Goal: Download file/media

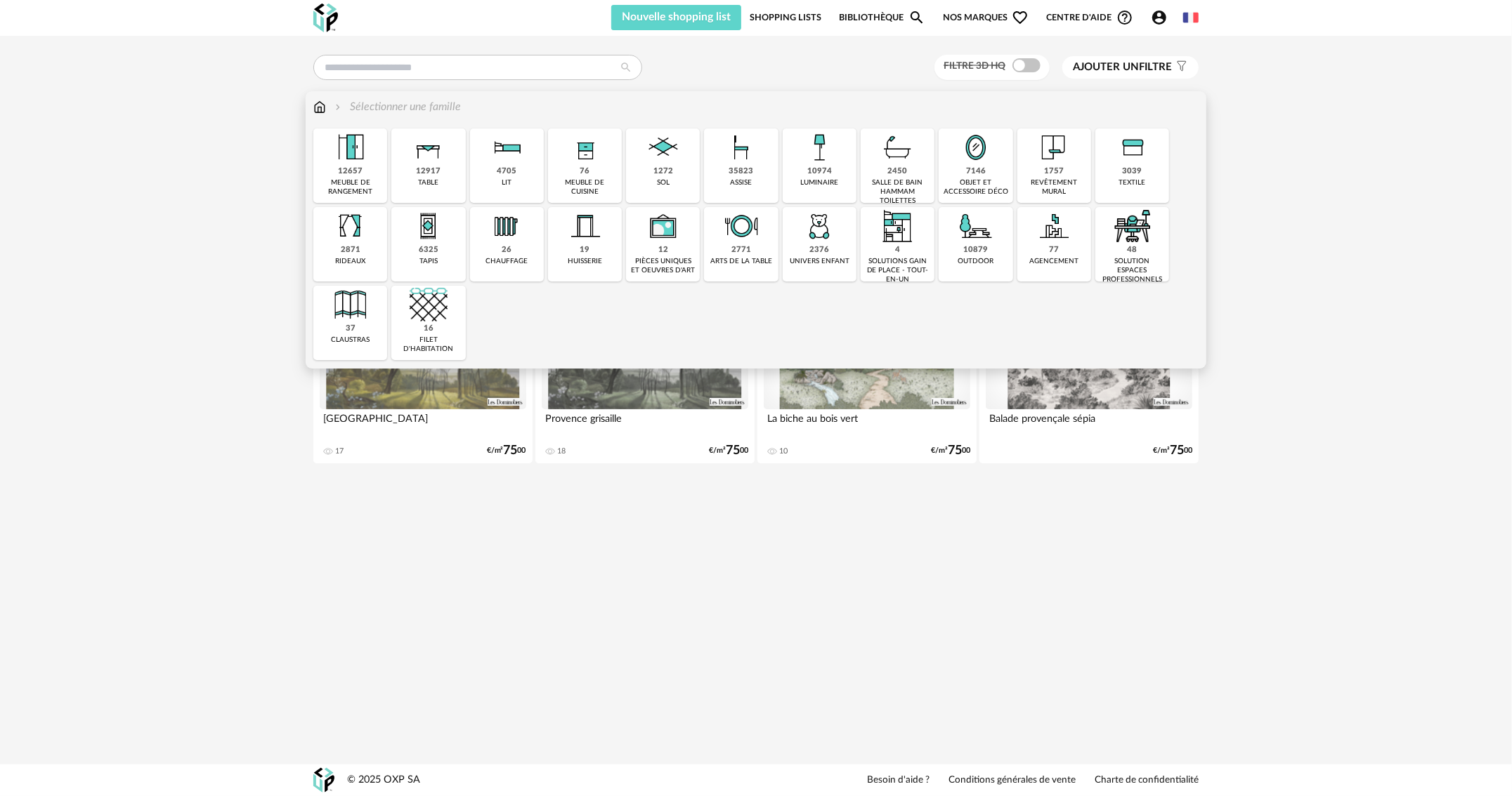
click at [589, 165] on img at bounding box center [586, 148] width 38 height 38
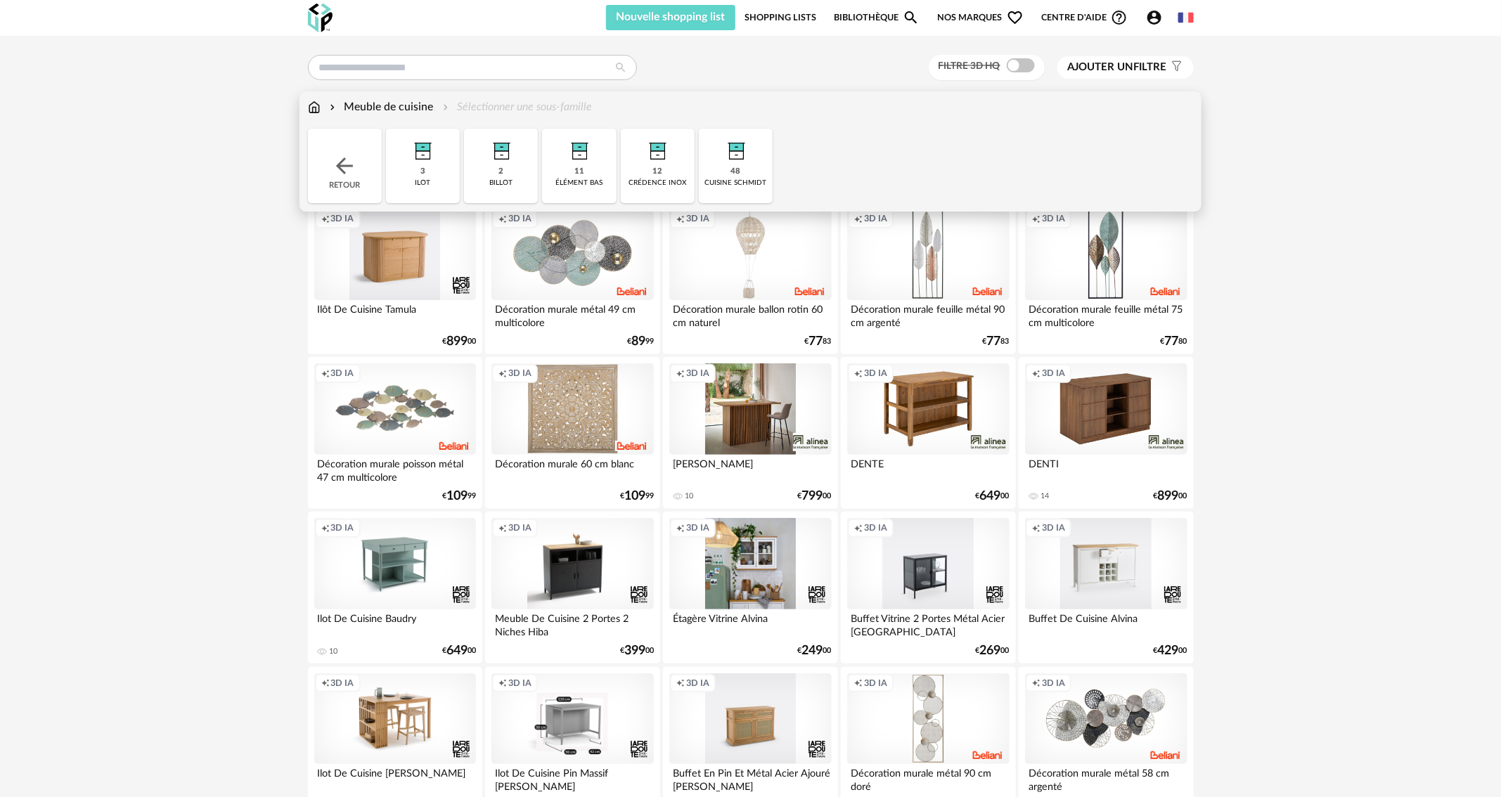
click at [753, 162] on img at bounding box center [736, 148] width 38 height 38
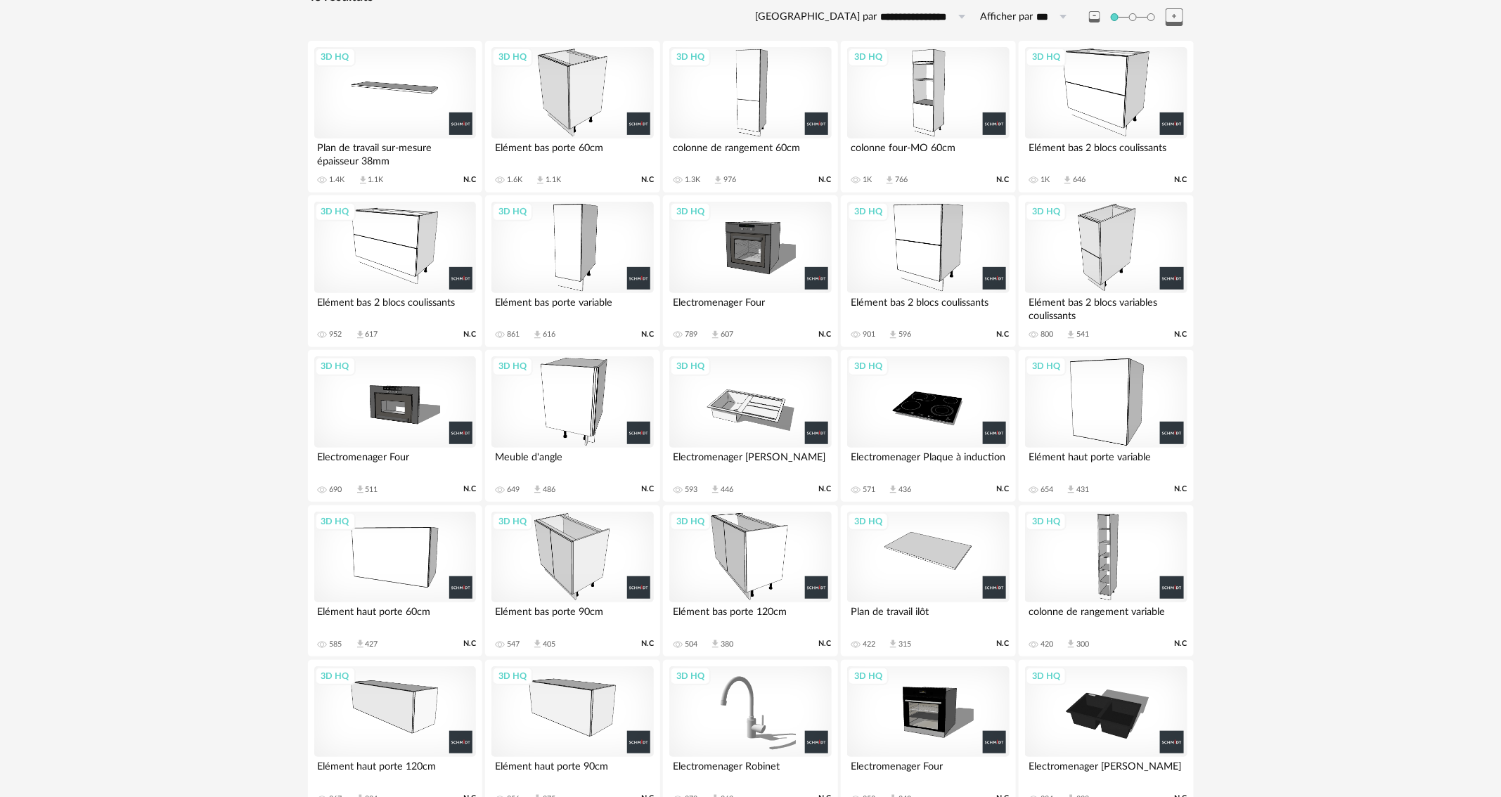
scroll to position [91, 0]
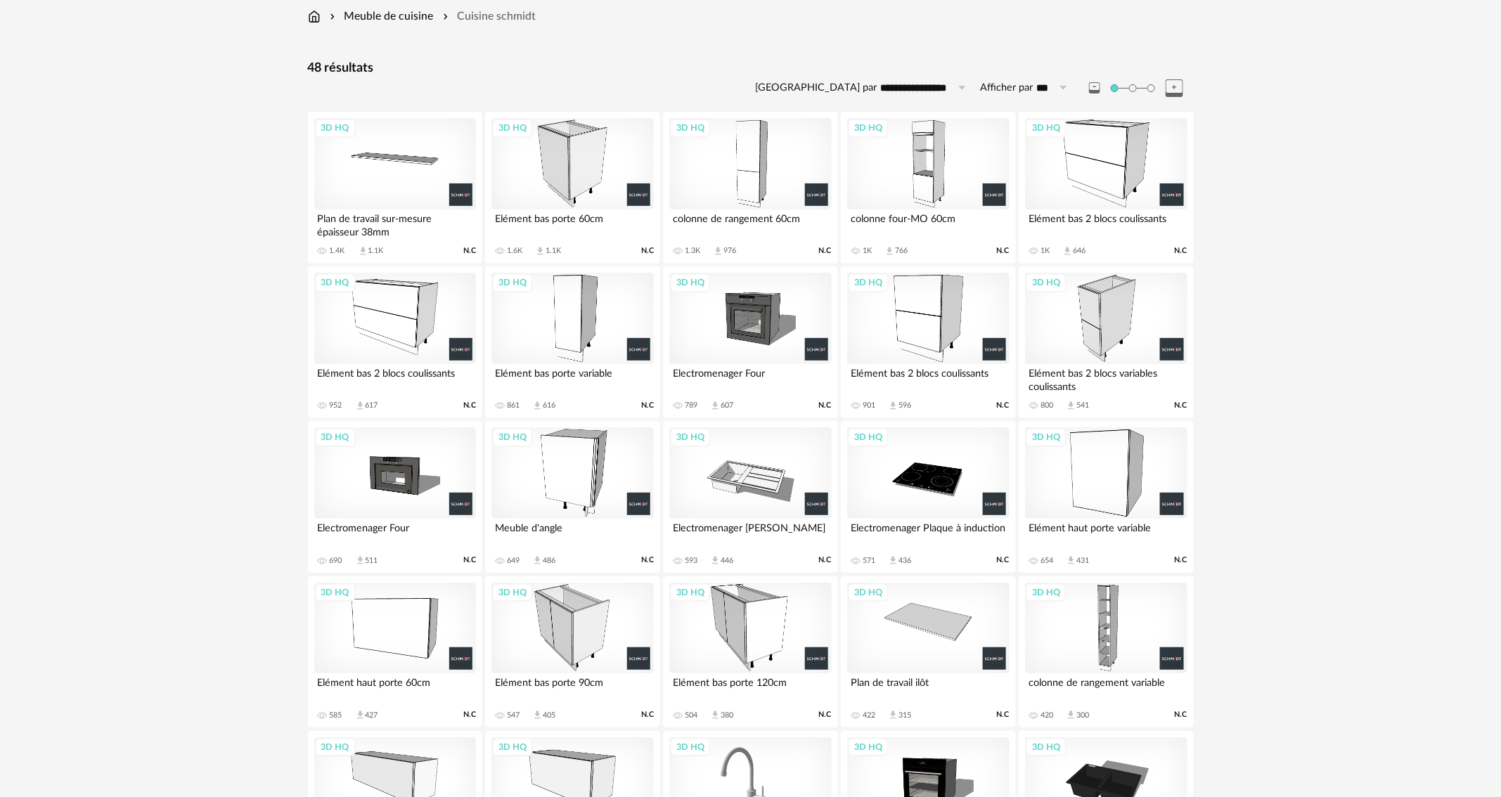
click at [560, 295] on div "3D HQ" at bounding box center [572, 318] width 162 height 91
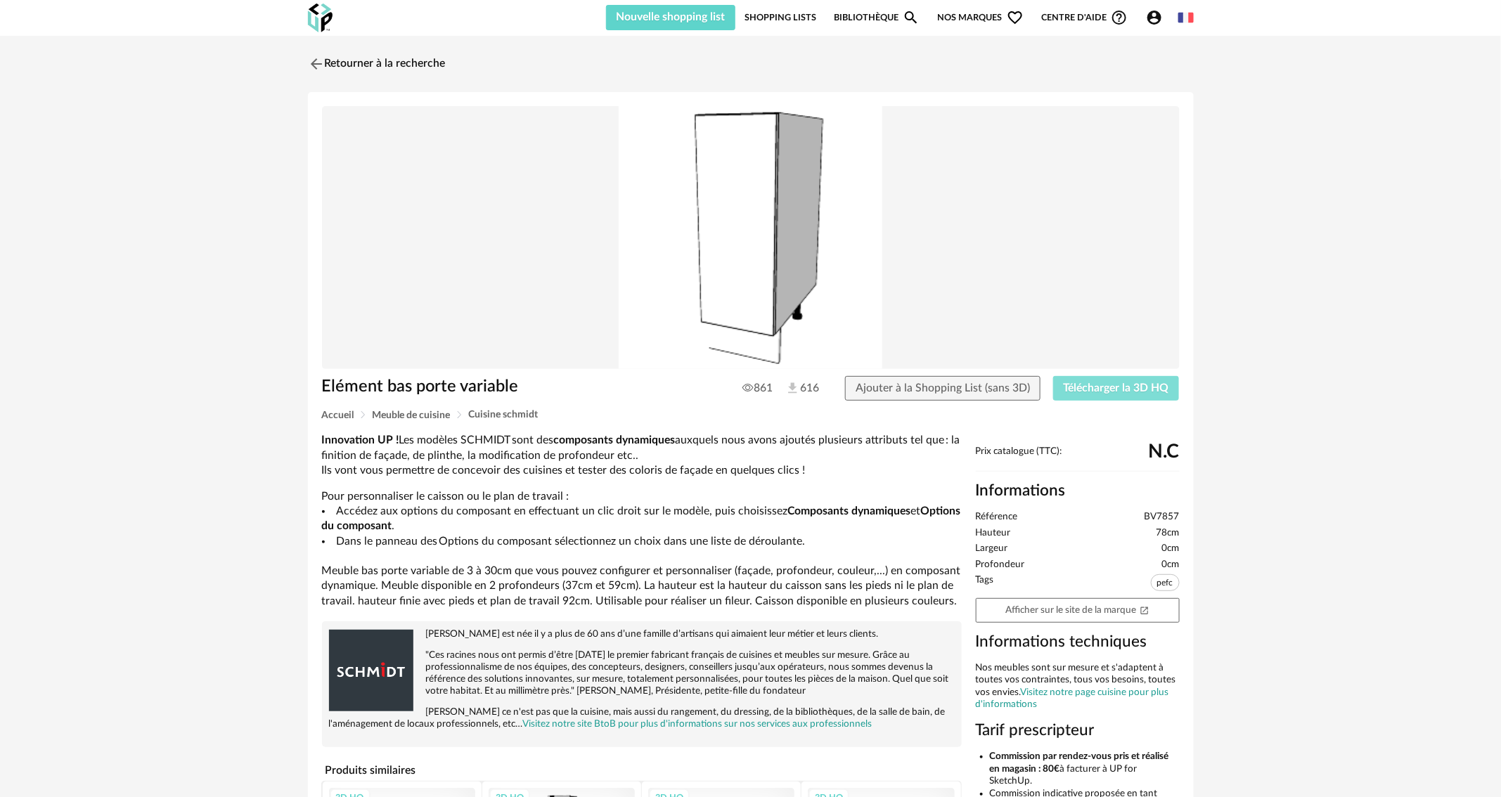
click at [1133, 376] on button "Télécharger la 3D HQ" at bounding box center [1116, 388] width 127 height 25
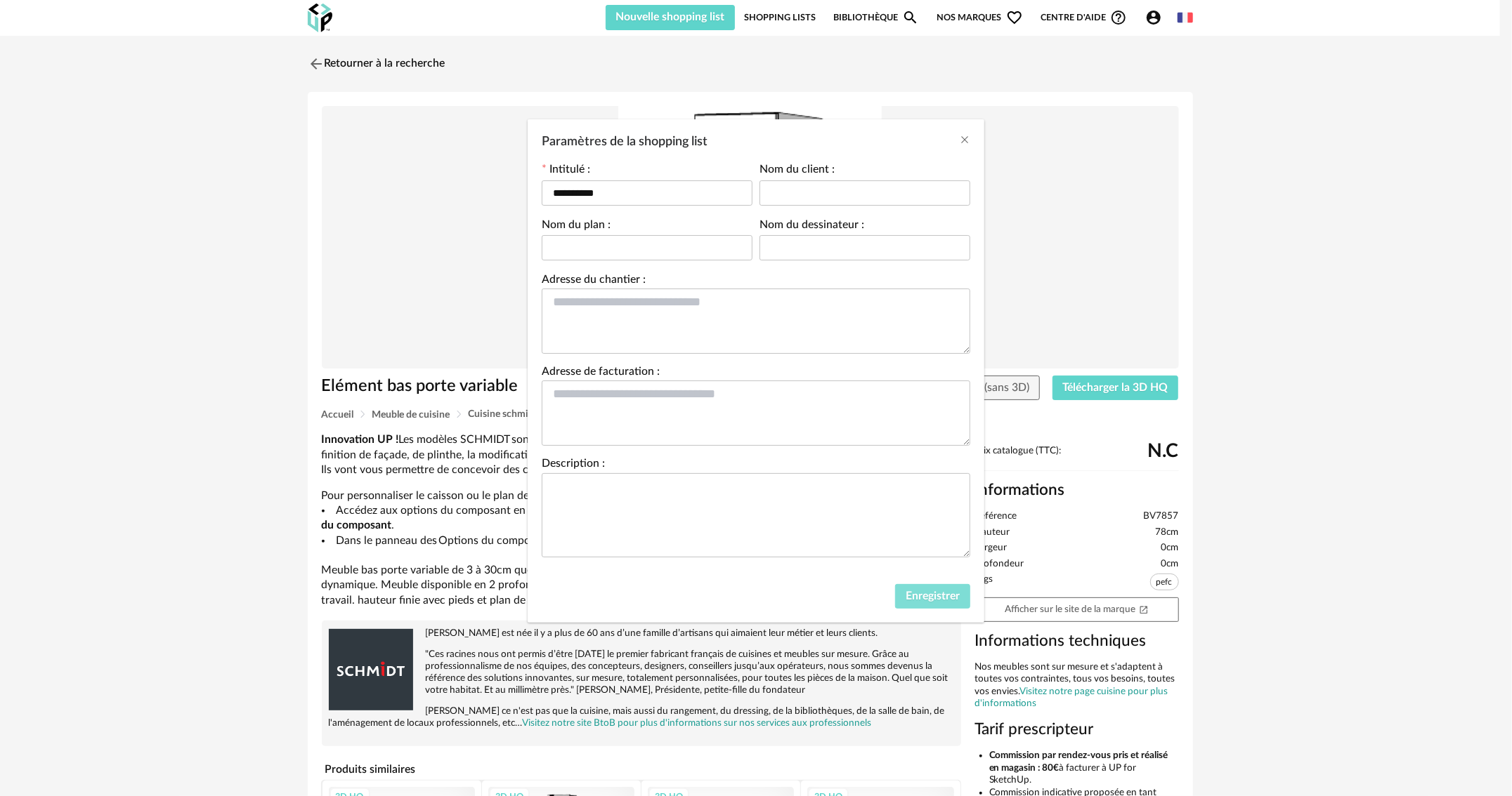
click at [945, 592] on span "Enregistrer" at bounding box center [932, 595] width 54 height 11
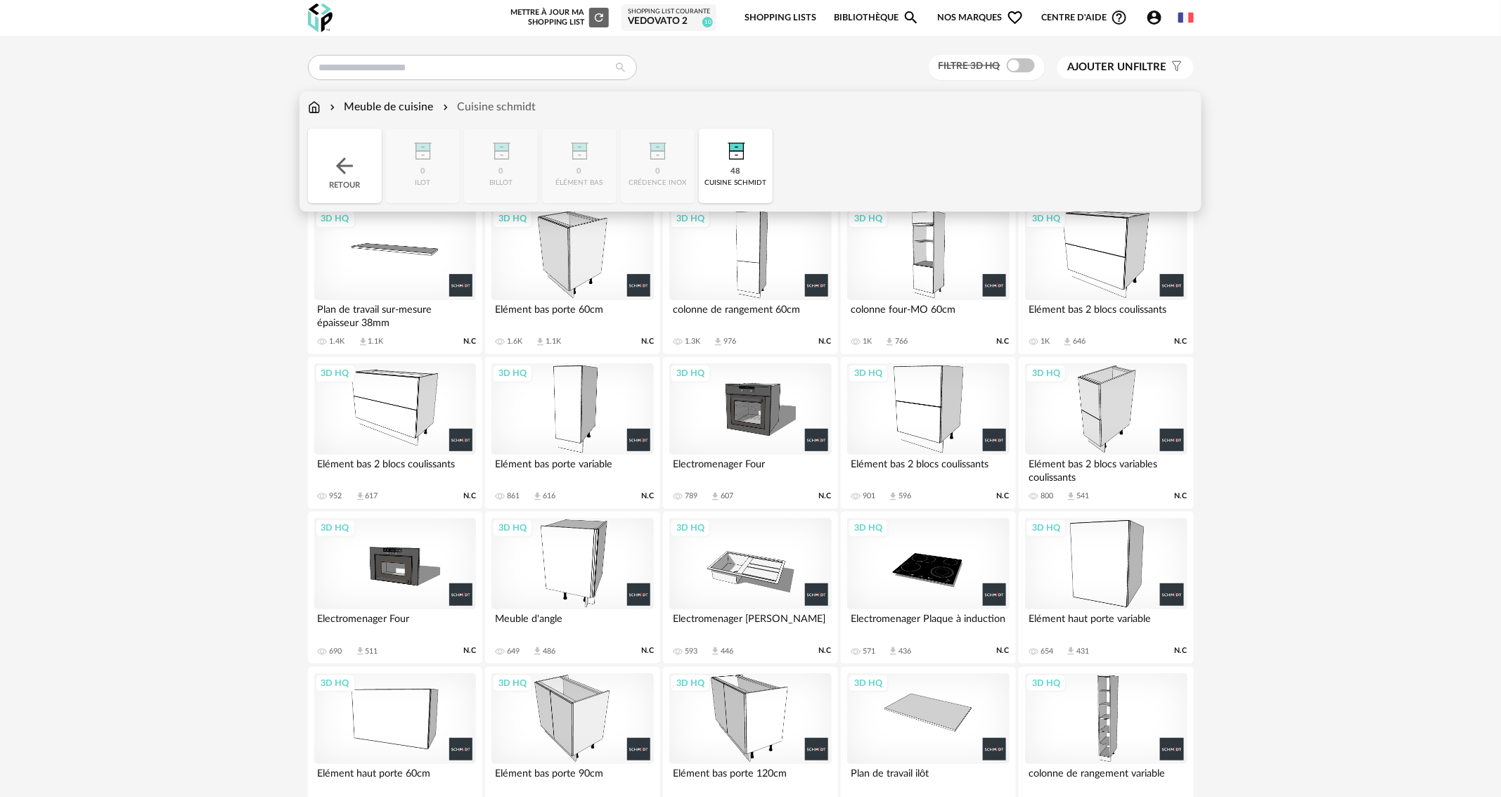
click at [748, 162] on img at bounding box center [736, 148] width 38 height 38
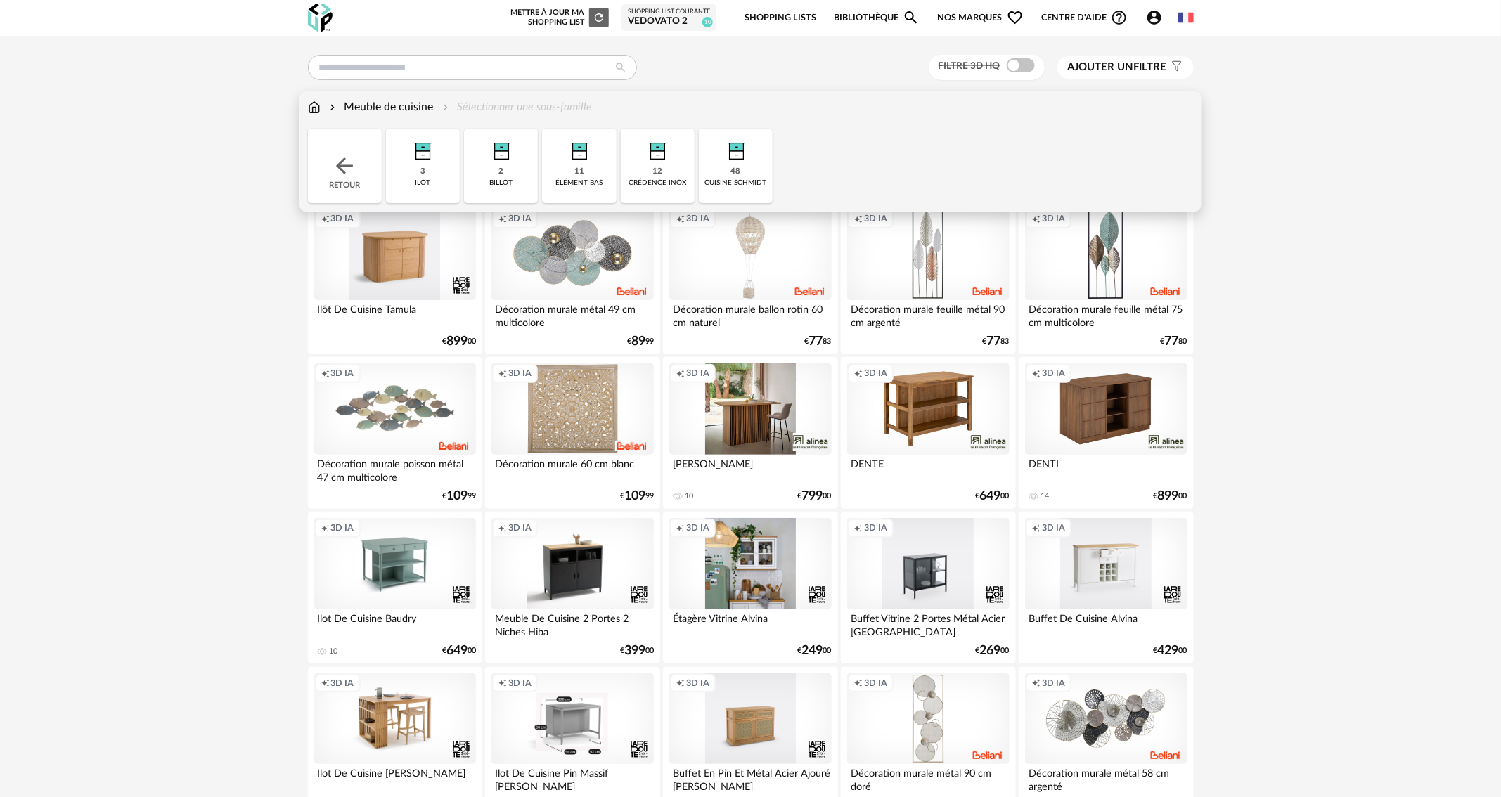
click at [718, 160] on img at bounding box center [736, 148] width 38 height 38
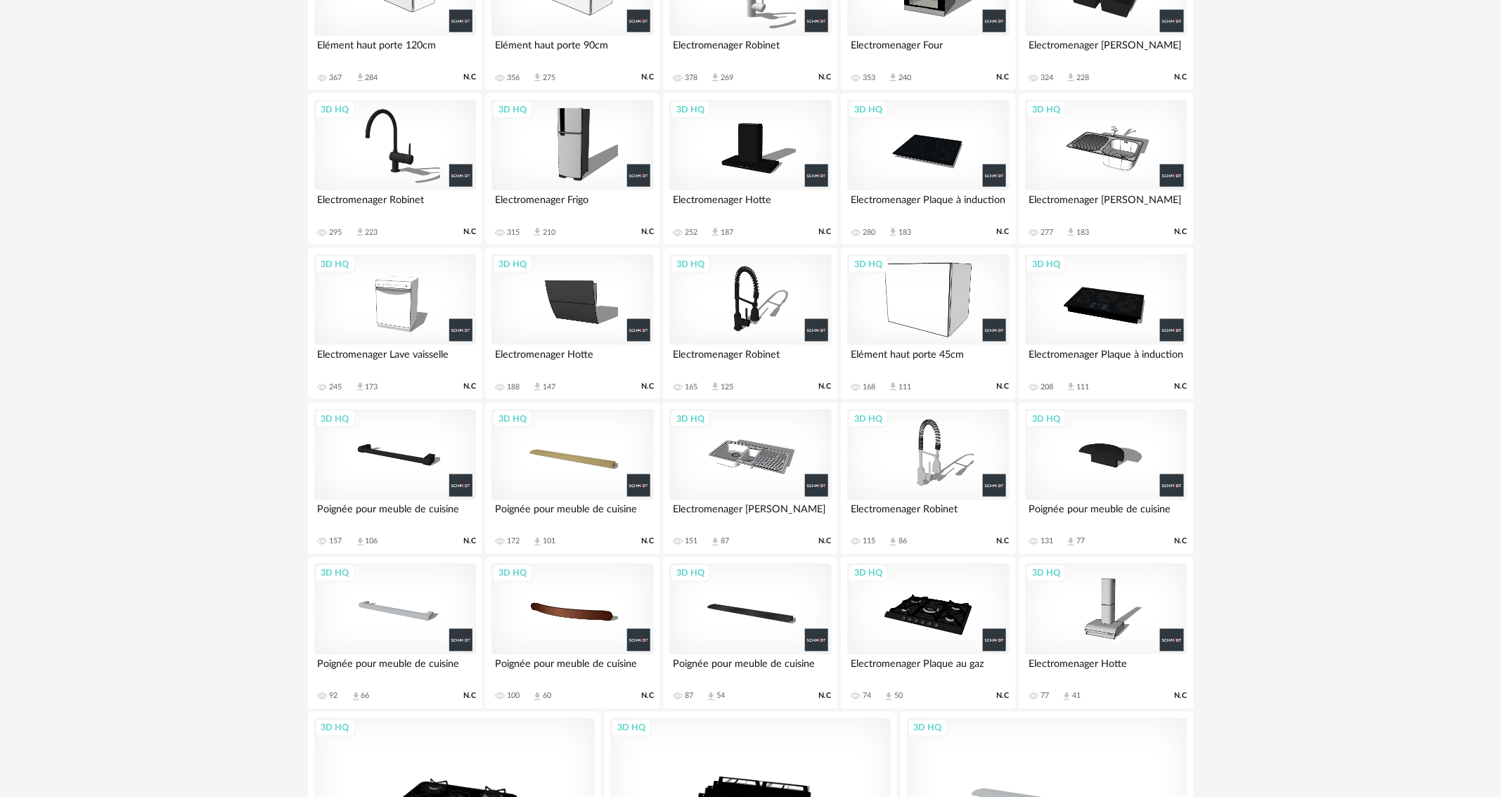
scroll to position [724, 0]
